Goal: Check status: Check status

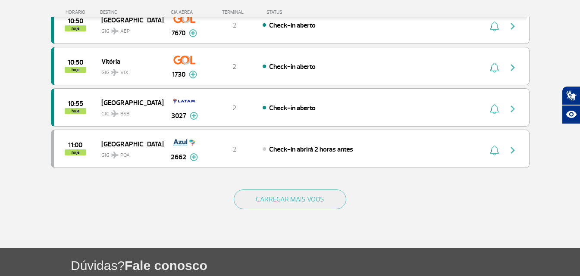
scroll to position [819, 0]
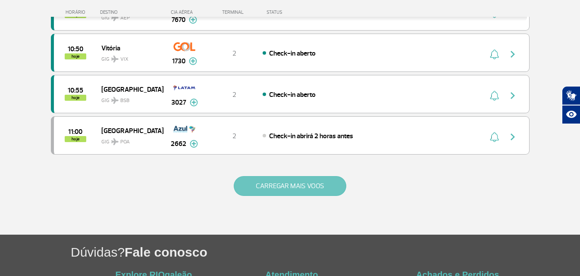
click at [299, 183] on button "CARREGAR MAIS VOOS" at bounding box center [290, 186] width 112 height 20
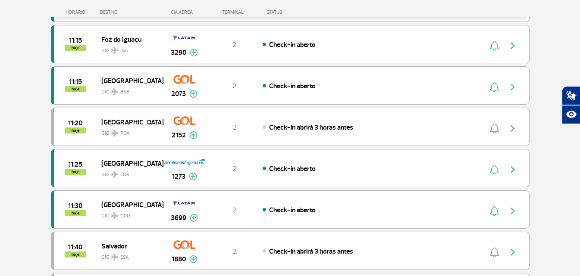
scroll to position [1077, 0]
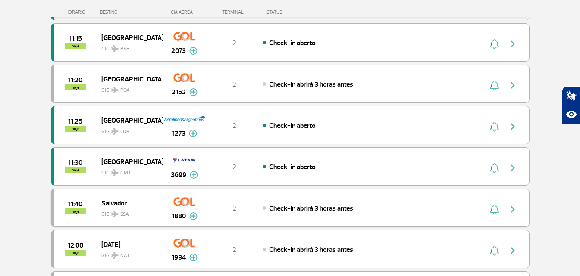
click at [492, 208] on img "button" at bounding box center [494, 209] width 9 height 10
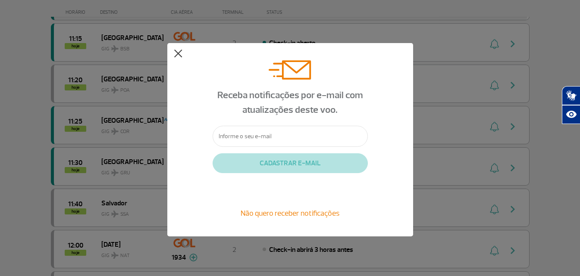
click at [178, 55] on button at bounding box center [178, 54] width 9 height 9
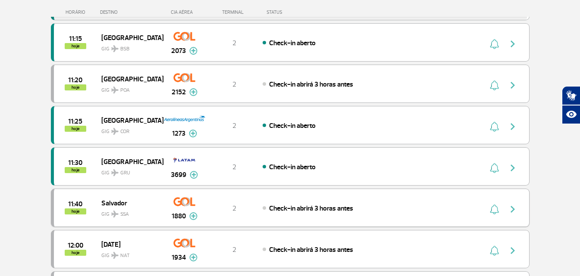
click at [514, 206] on img "button" at bounding box center [512, 209] width 10 height 10
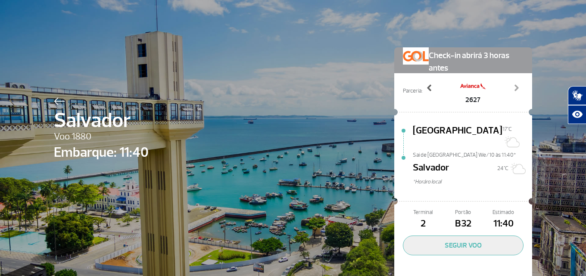
click at [425, 87] on span at bounding box center [429, 88] width 9 height 9
